Goal: Task Accomplishment & Management: Use online tool/utility

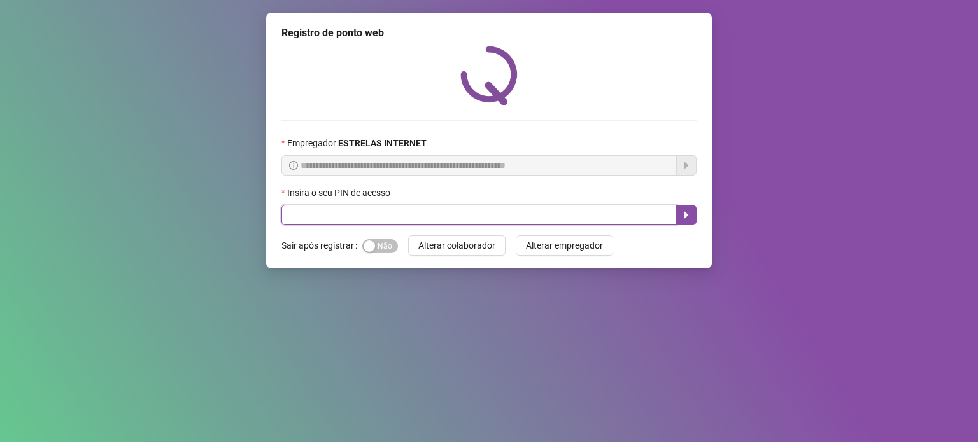
click at [387, 208] on input "text" at bounding box center [478, 215] width 395 height 20
type input "*****"
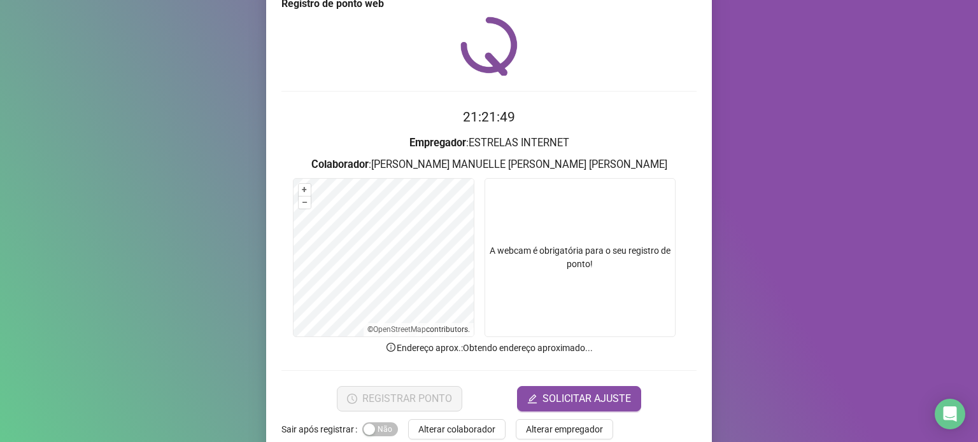
scroll to position [53, 0]
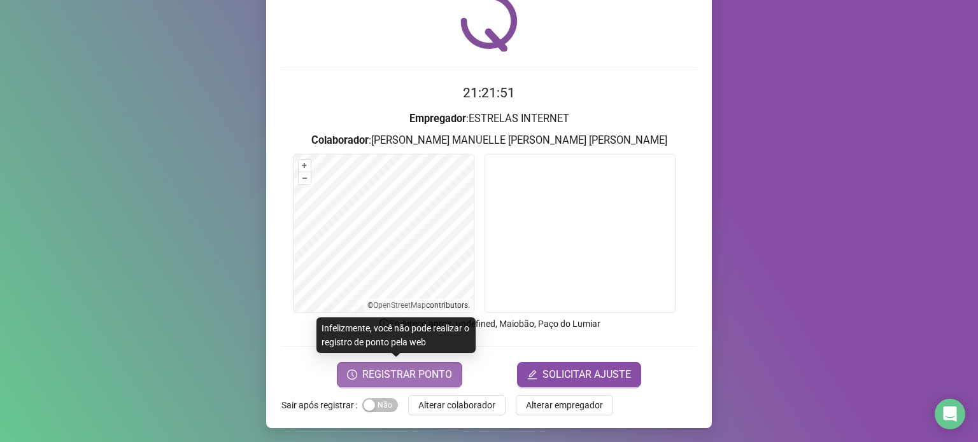
click at [431, 371] on span "REGISTRAR PONTO" at bounding box center [407, 374] width 90 height 15
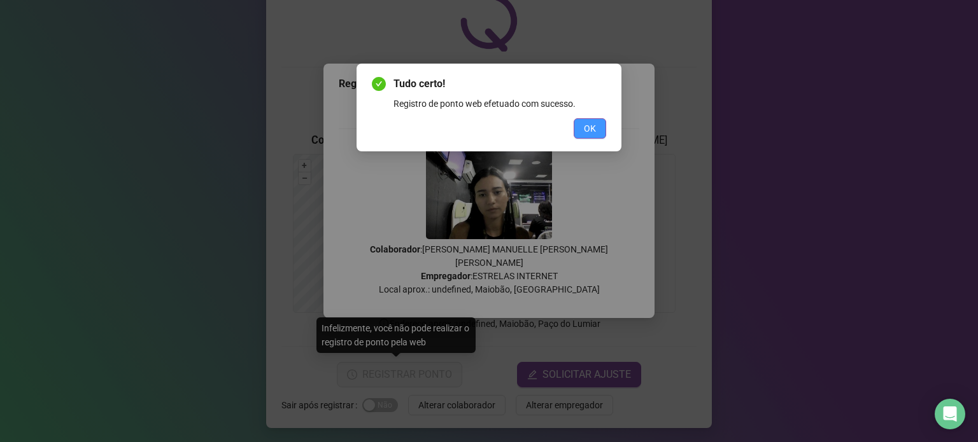
click at [588, 122] on span "OK" at bounding box center [590, 129] width 12 height 14
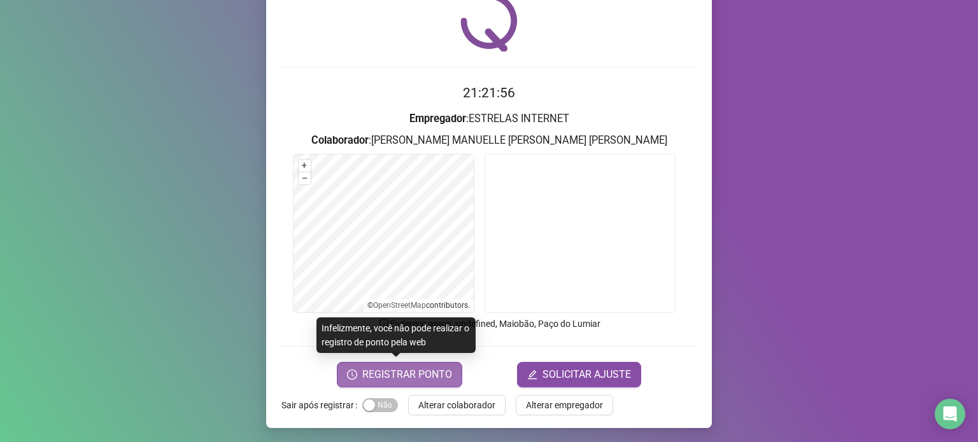
click at [416, 365] on button "REGISTRAR PONTO" at bounding box center [399, 374] width 125 height 25
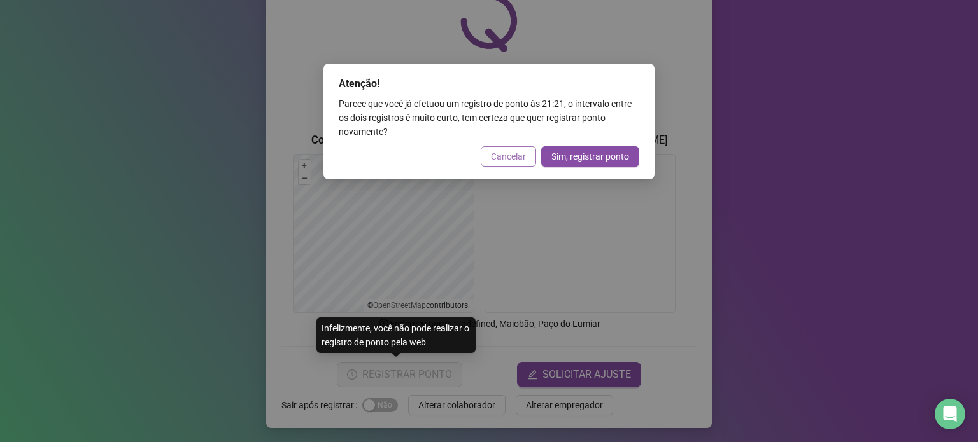
click at [509, 158] on span "Cancelar" at bounding box center [508, 157] width 35 height 14
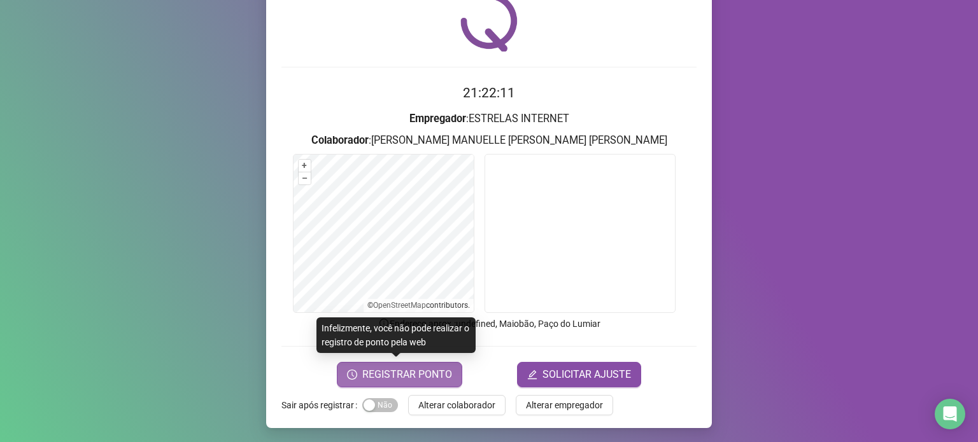
click at [369, 367] on span "REGISTRAR PONTO" at bounding box center [407, 374] width 90 height 15
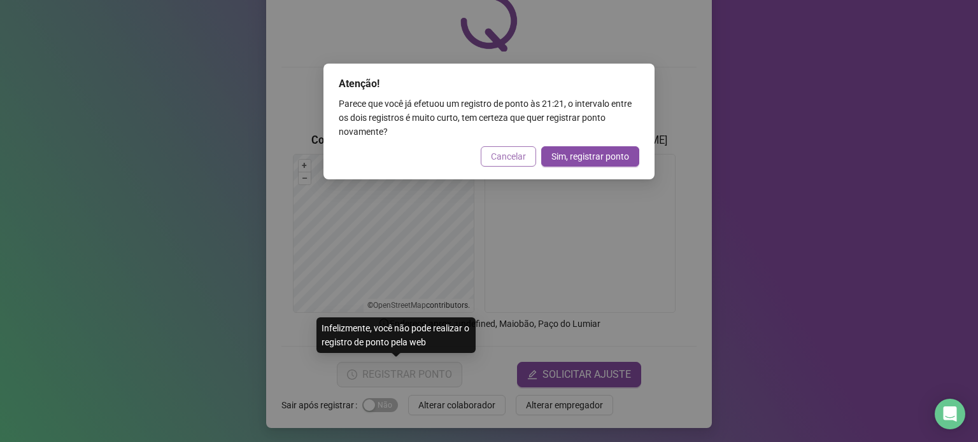
click at [495, 150] on span "Cancelar" at bounding box center [508, 157] width 35 height 14
